Goal: Task Accomplishment & Management: Complete application form

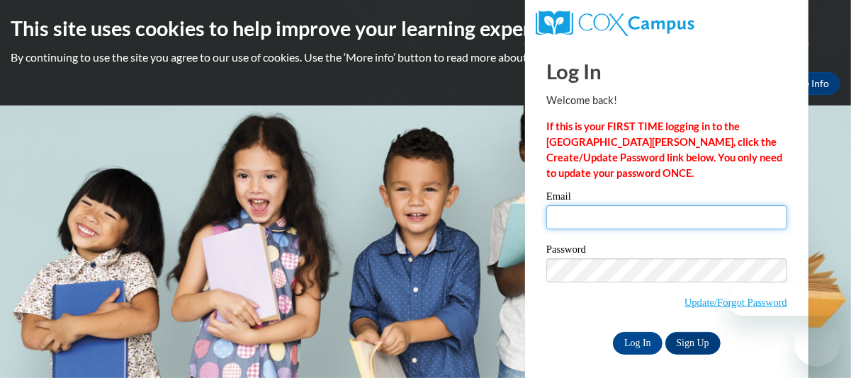
click at [616, 216] on input "Email" at bounding box center [666, 217] width 241 height 24
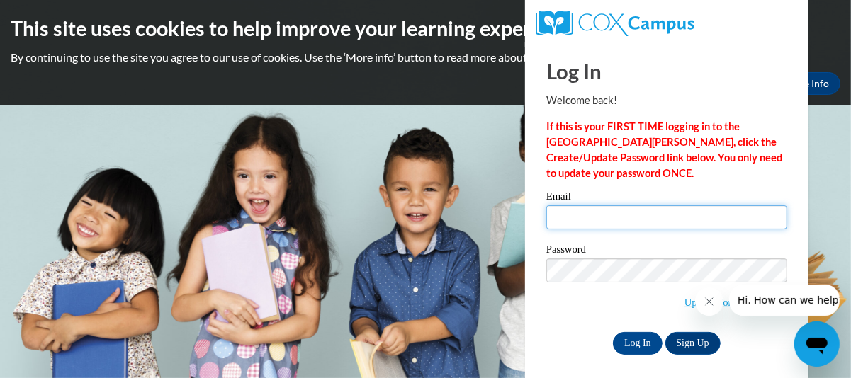
type input "[EMAIL_ADDRESS][DOMAIN_NAME]"
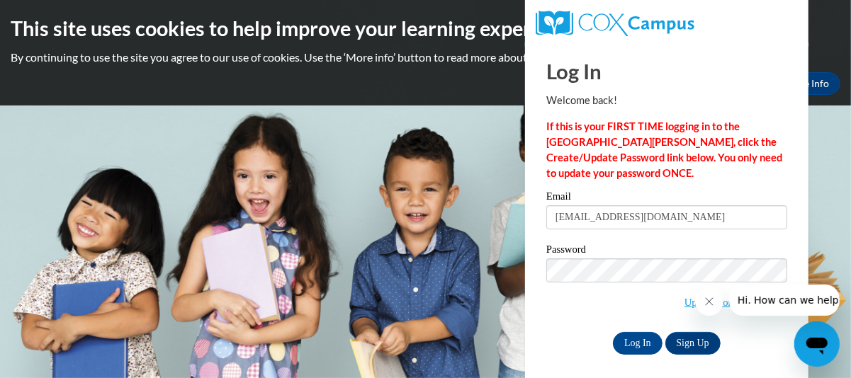
click at [589, 332] on div "Log In Sign Up" at bounding box center [666, 343] width 241 height 23
click at [649, 340] on input "Log In" at bounding box center [638, 343] width 50 height 23
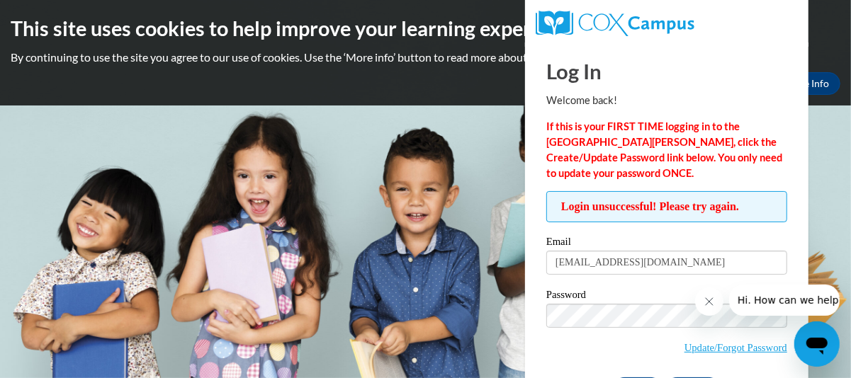
click at [714, 298] on icon "Close message from company" at bounding box center [708, 300] width 11 height 11
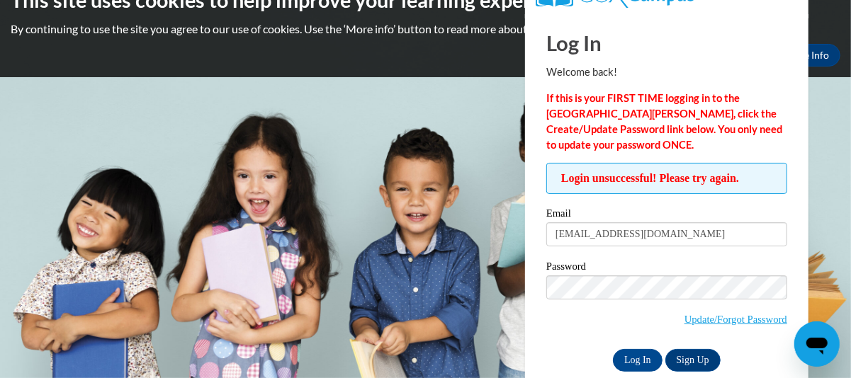
scroll to position [52, 0]
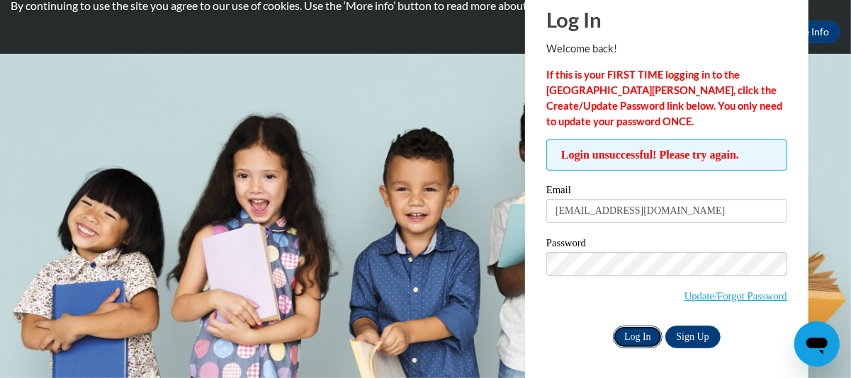
click at [643, 339] on input "Log In" at bounding box center [638, 337] width 50 height 23
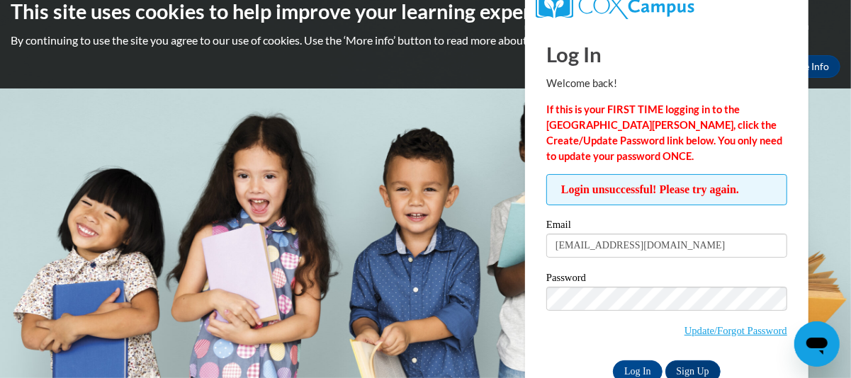
click at [850, 361] on html "This site uses cookies to help improve your learning experience. By continuing …" at bounding box center [425, 172] width 851 height 378
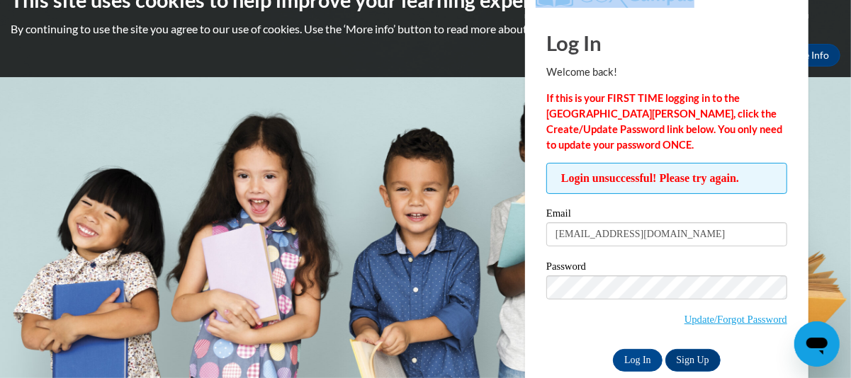
scroll to position [52, 0]
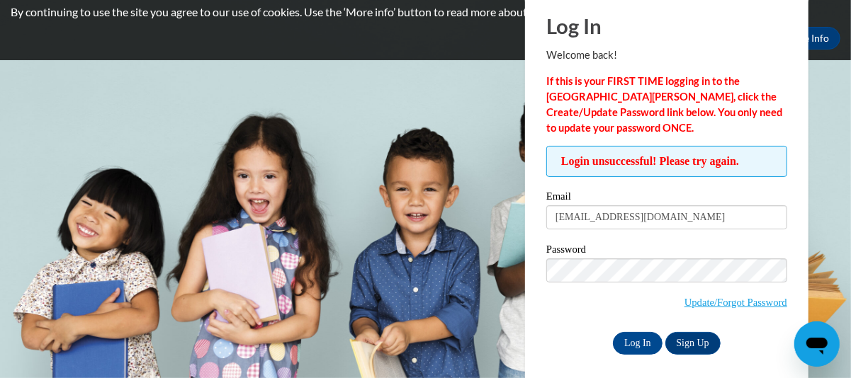
click at [850, 333] on html "This site uses cookies to help improve your learning experience. By continuing …" at bounding box center [425, 144] width 851 height 378
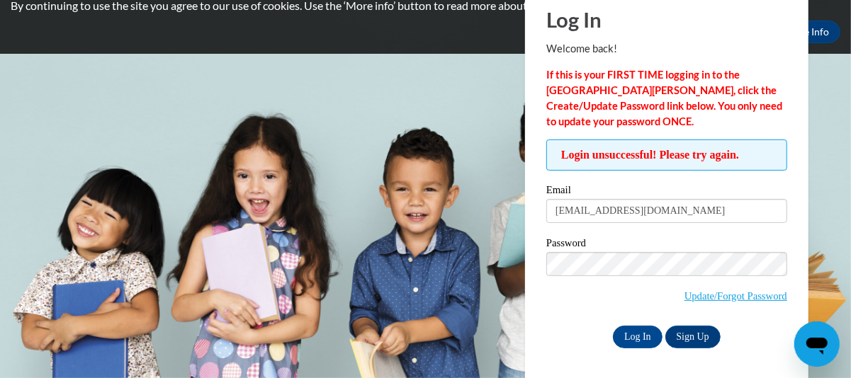
click at [850, 327] on html "This site uses cookies to help improve your learning experience. By continuing …" at bounding box center [425, 137] width 851 height 378
click at [723, 298] on link "Update/Forgot Password" at bounding box center [735, 296] width 103 height 11
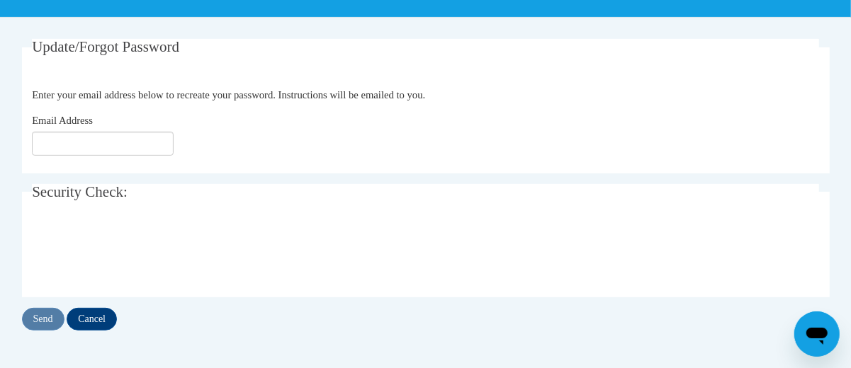
scroll to position [264, 0]
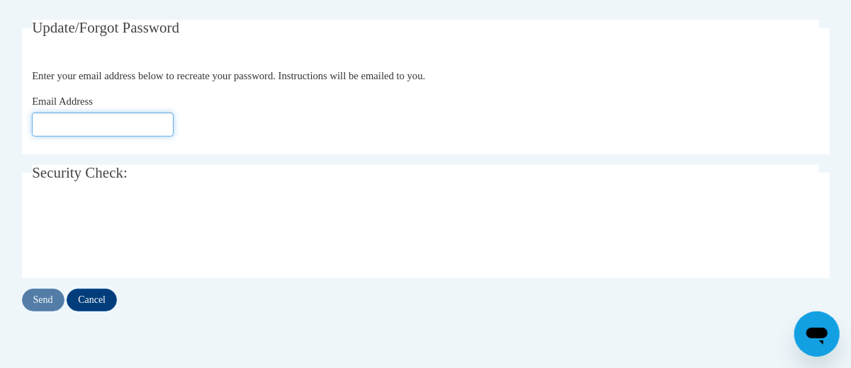
click at [65, 124] on input "Email Address" at bounding box center [103, 125] width 142 height 24
type input "[EMAIL_ADDRESS][DOMAIN_NAME]"
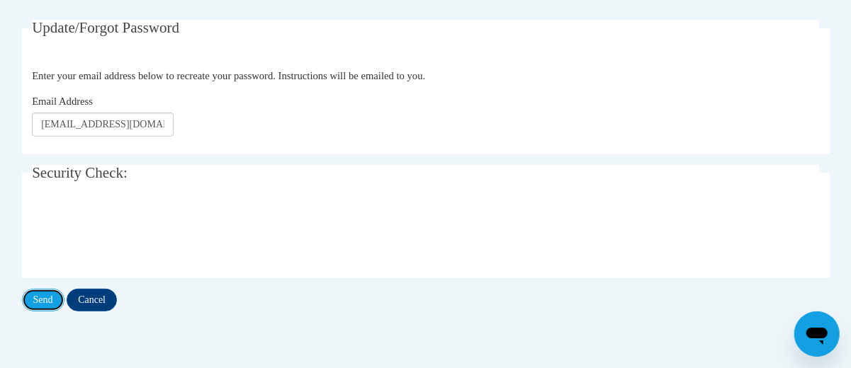
click at [54, 299] on input "Send" at bounding box center [43, 300] width 43 height 23
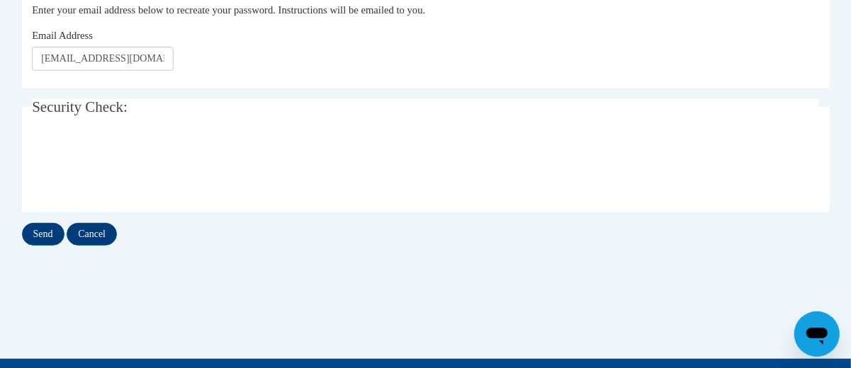
scroll to position [388, 0]
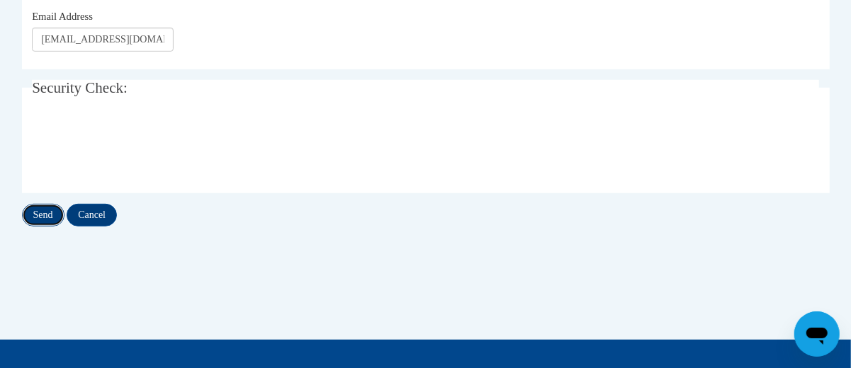
click at [48, 215] on input "Send" at bounding box center [43, 215] width 43 height 23
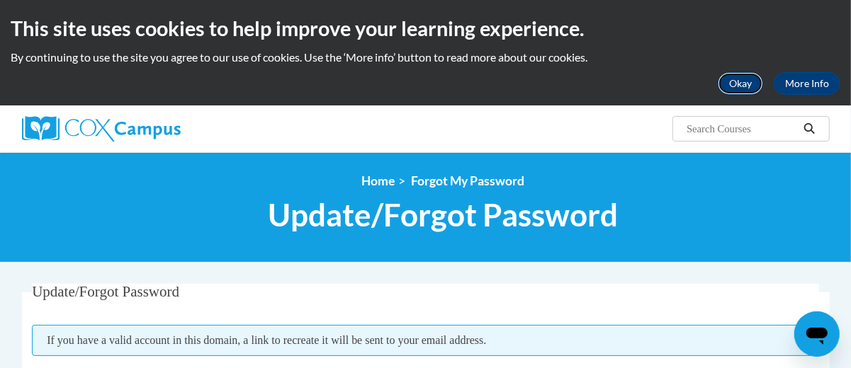
click at [751, 80] on button "Okay" at bounding box center [740, 83] width 45 height 23
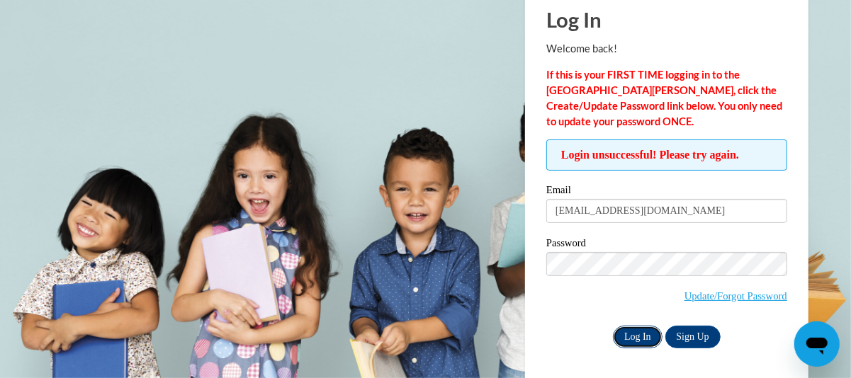
click at [644, 345] on input "Log In" at bounding box center [638, 337] width 50 height 23
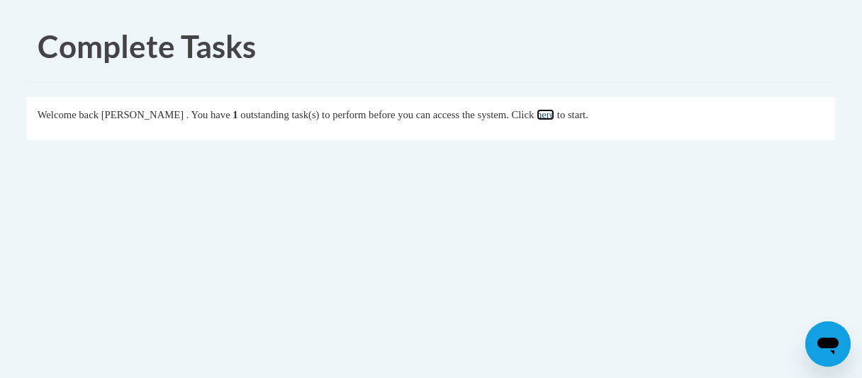
click at [554, 118] on link "here" at bounding box center [545, 114] width 18 height 11
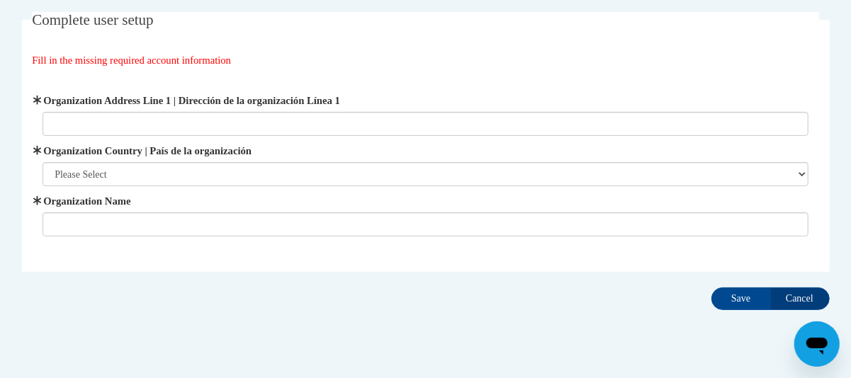
scroll to position [117, 0]
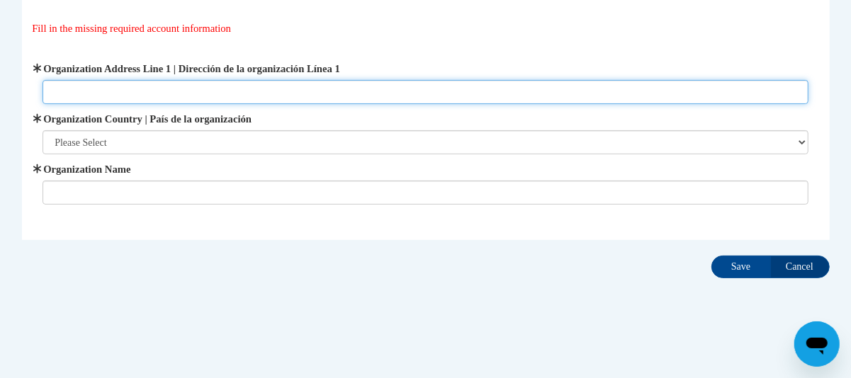
click at [91, 86] on input "Organization Address Line 1 | Dirección de la organización Línea 1" at bounding box center [426, 92] width 766 height 24
type input "310 Chandler Bluff Ct SE"
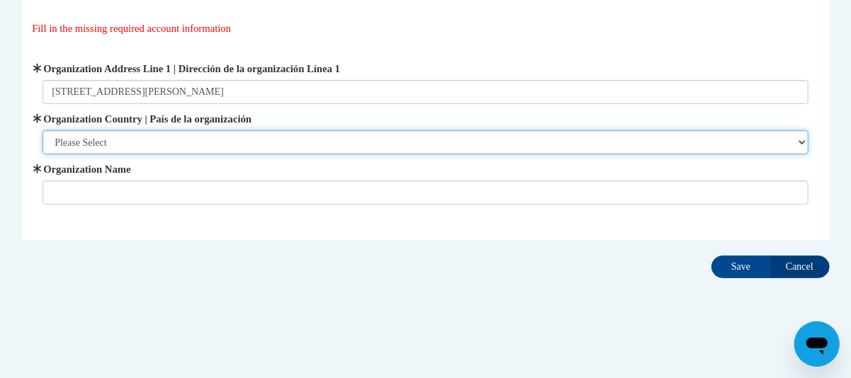
click at [159, 135] on select "Please Select United States | Estados Unidos Outside of the United States | Fue…" at bounding box center [426, 142] width 766 height 24
select select "ad49bcad-a171-4b2e-b99c-48b446064914"
click at [43, 130] on select "Please Select United States | Estados Unidos Outside of the United States | Fue…" at bounding box center [426, 142] width 766 height 24
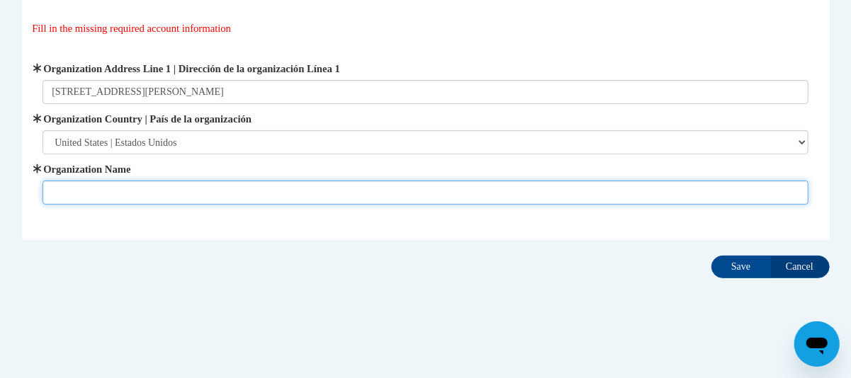
click at [125, 193] on input "Organization Name" at bounding box center [426, 193] width 766 height 24
type input "Childtime Learning Center"
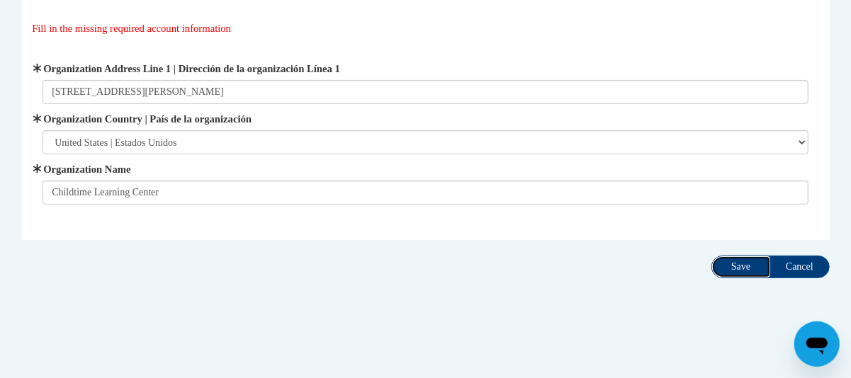
click at [733, 263] on input "Save" at bounding box center [741, 267] width 60 height 23
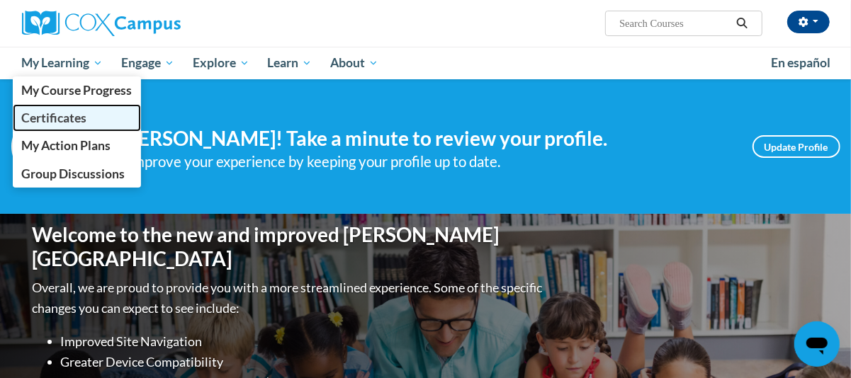
drag, startPoint x: 56, startPoint y: 119, endPoint x: 69, endPoint y: 124, distance: 14.3
click at [56, 119] on span "Certificates" at bounding box center [53, 118] width 65 height 15
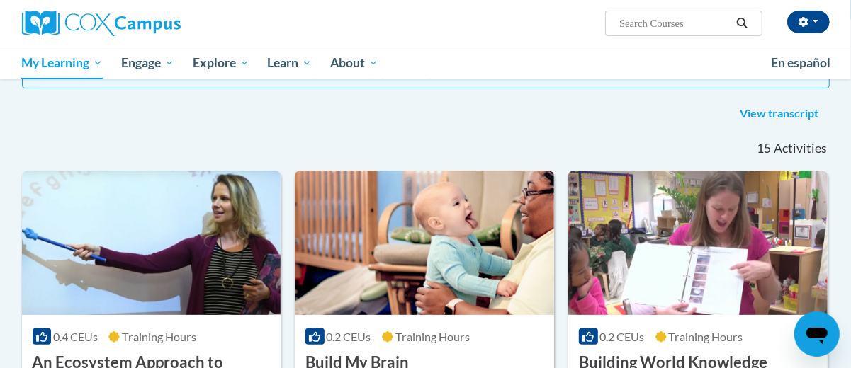
scroll to position [255, 0]
